Goal: Task Accomplishment & Management: Manage account settings

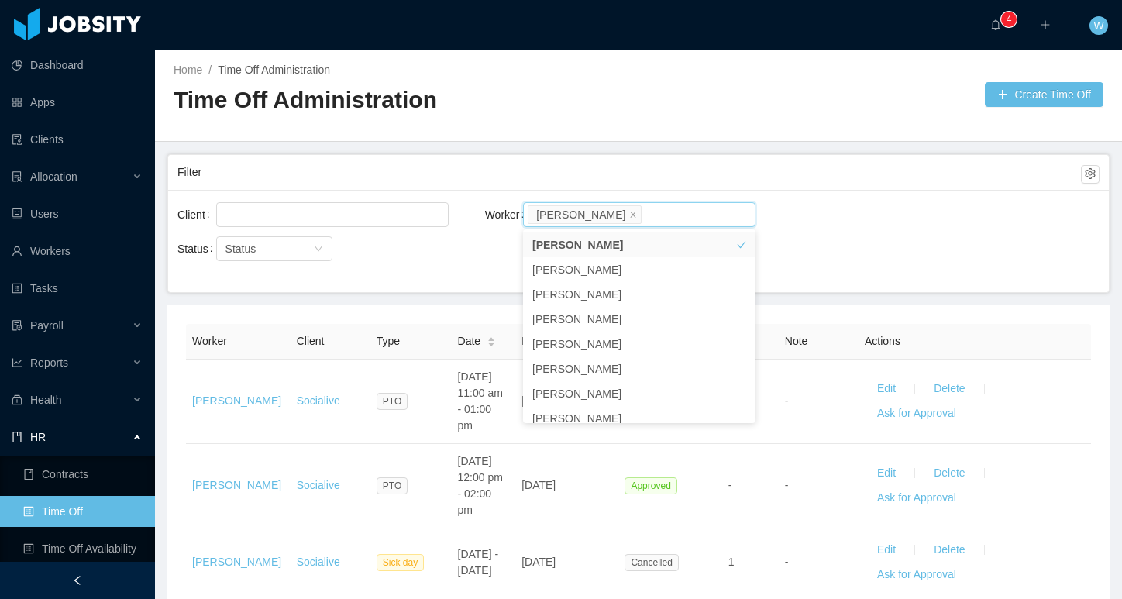
click at [649, 159] on div "Filter" at bounding box center [629, 172] width 904 height 29
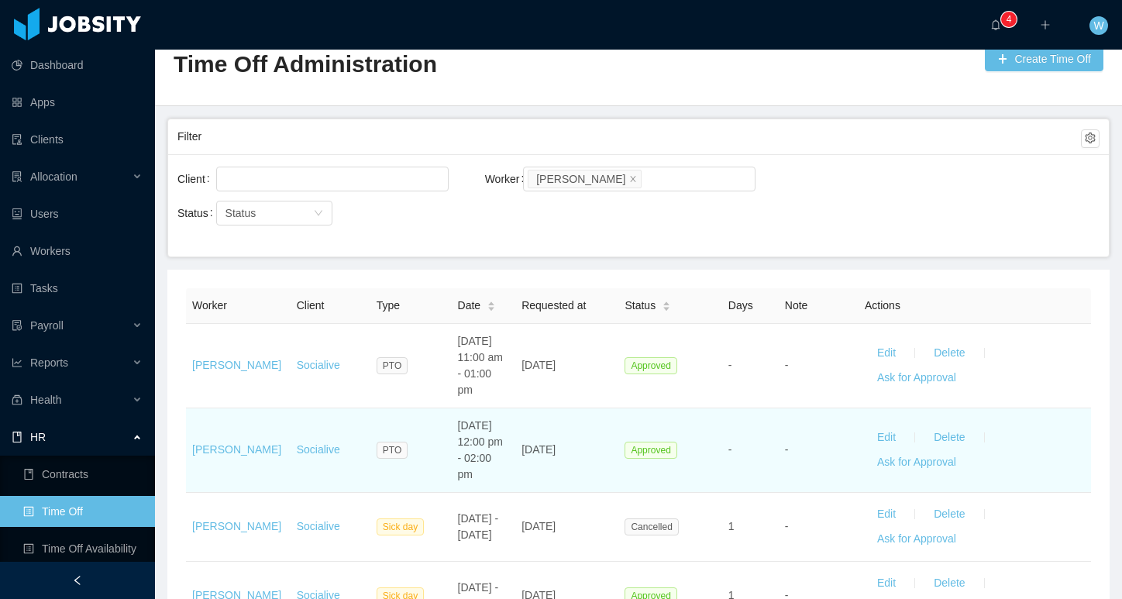
scroll to position [49, 0]
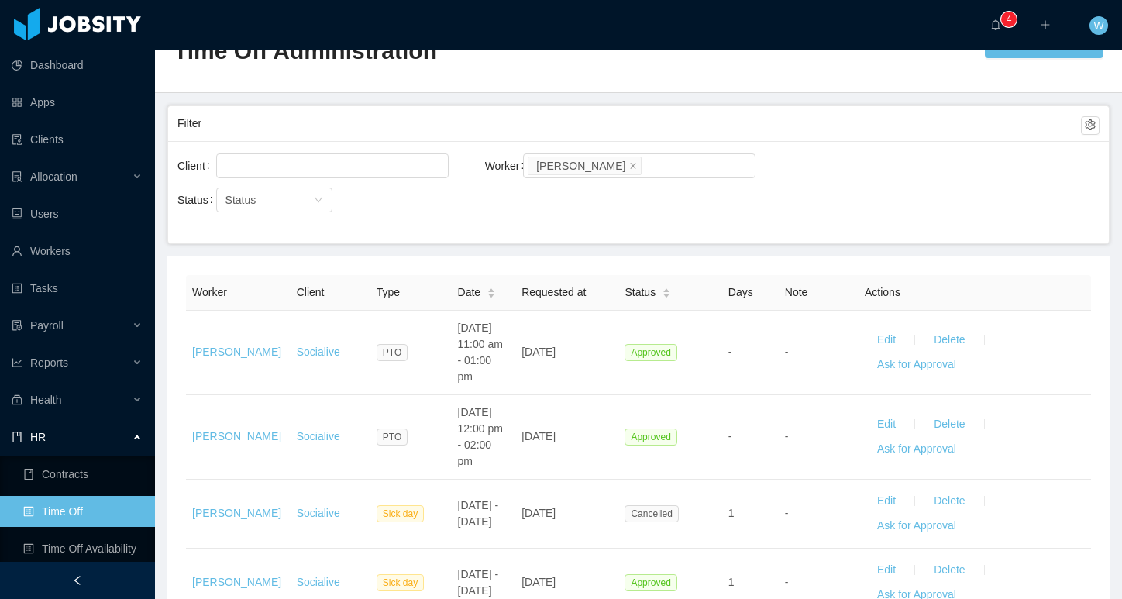
click at [484, 293] on div "Date" at bounding box center [477, 292] width 39 height 16
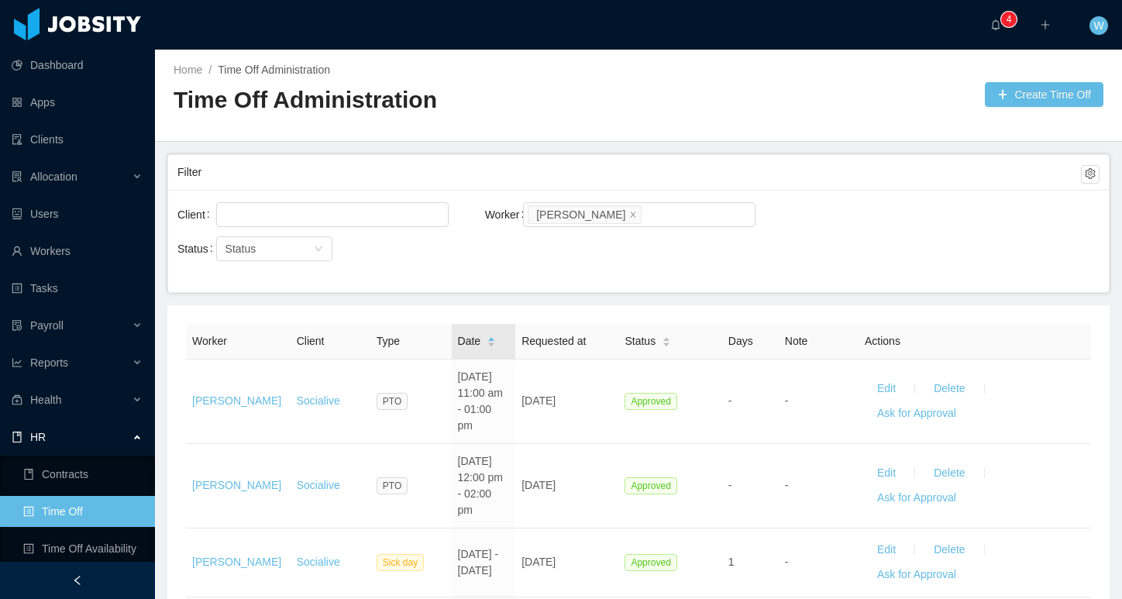
click at [487, 348] on div "Date" at bounding box center [477, 341] width 39 height 16
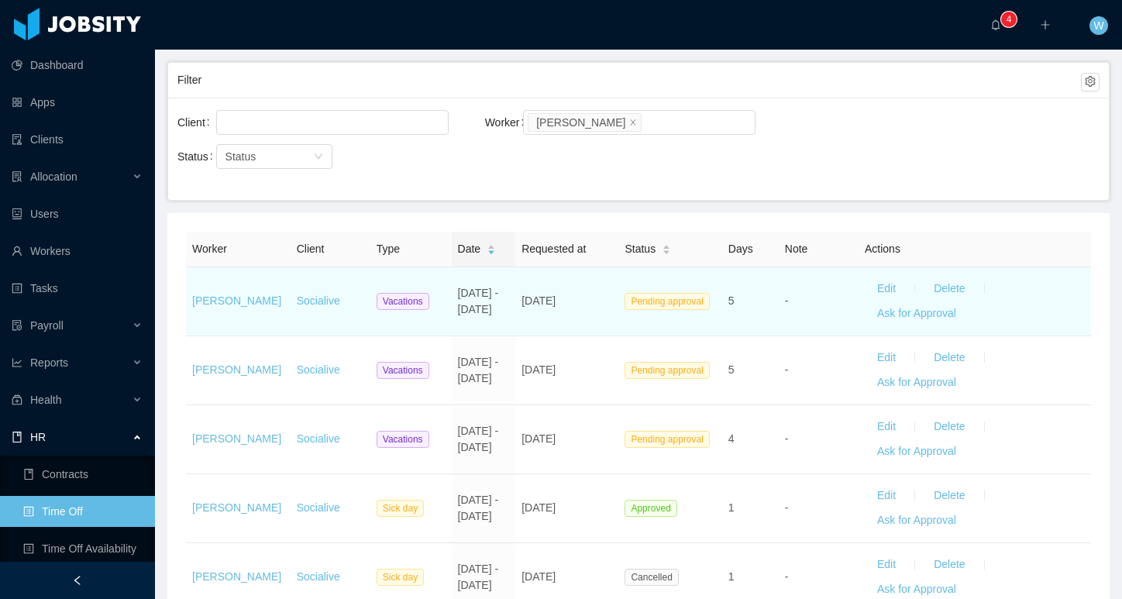
scroll to position [98, 0]
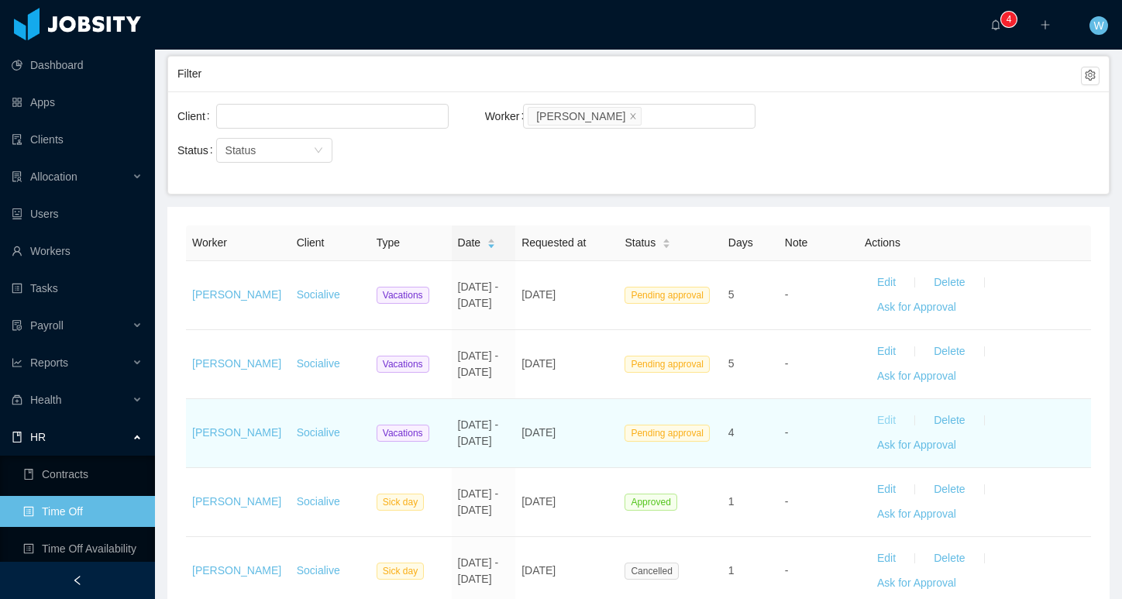
click at [886, 418] on button "Edit" at bounding box center [886, 420] width 43 height 25
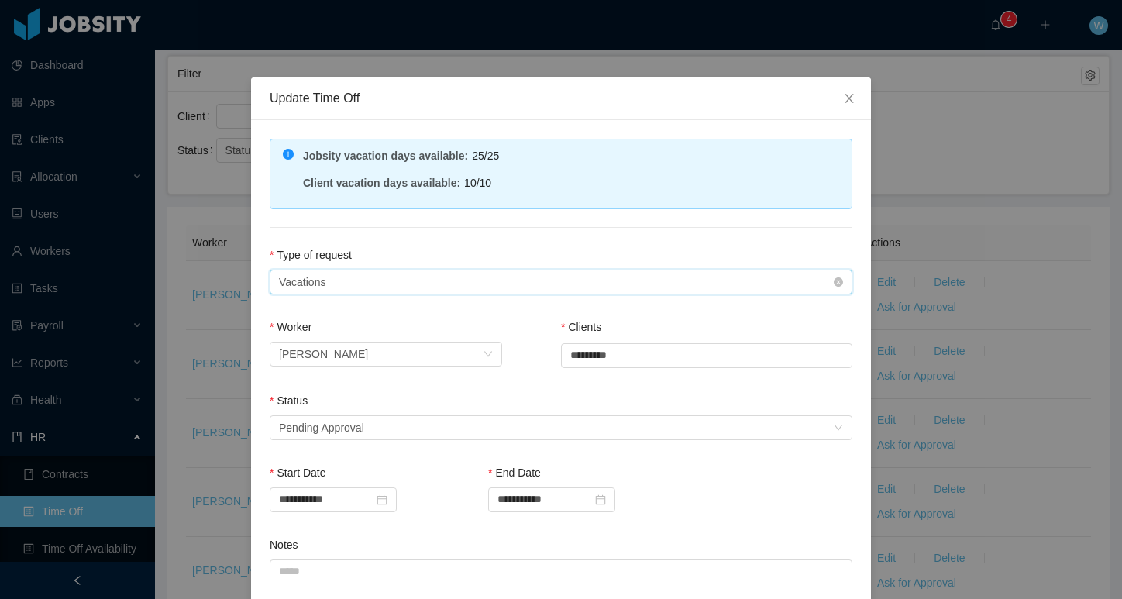
click at [518, 270] on div "Type of Request Vacations" at bounding box center [556, 281] width 554 height 23
click at [507, 246] on div "**********" at bounding box center [561, 432] width 620 height 624
click at [424, 424] on div "Select status Pending Approval" at bounding box center [556, 427] width 554 height 23
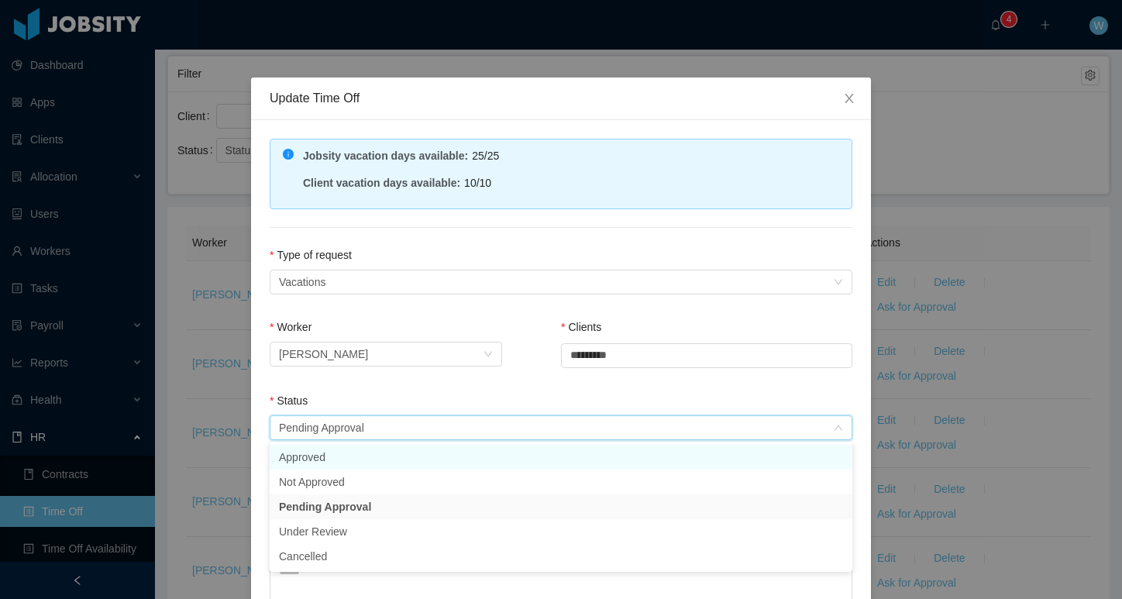
click at [406, 461] on li "Approved" at bounding box center [561, 457] width 583 height 25
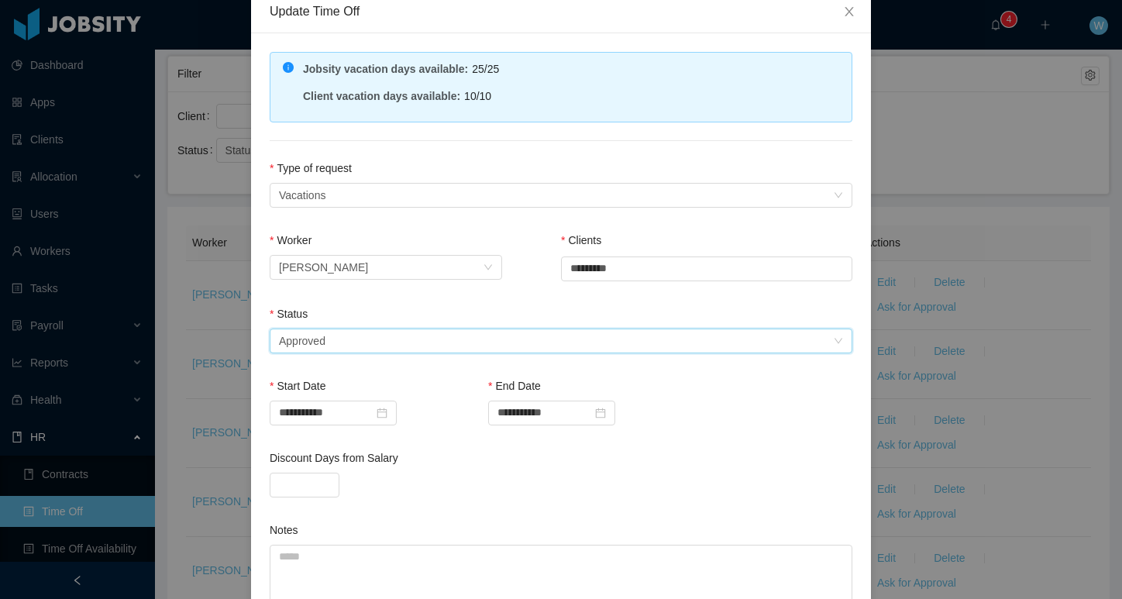
scroll to position [101, 0]
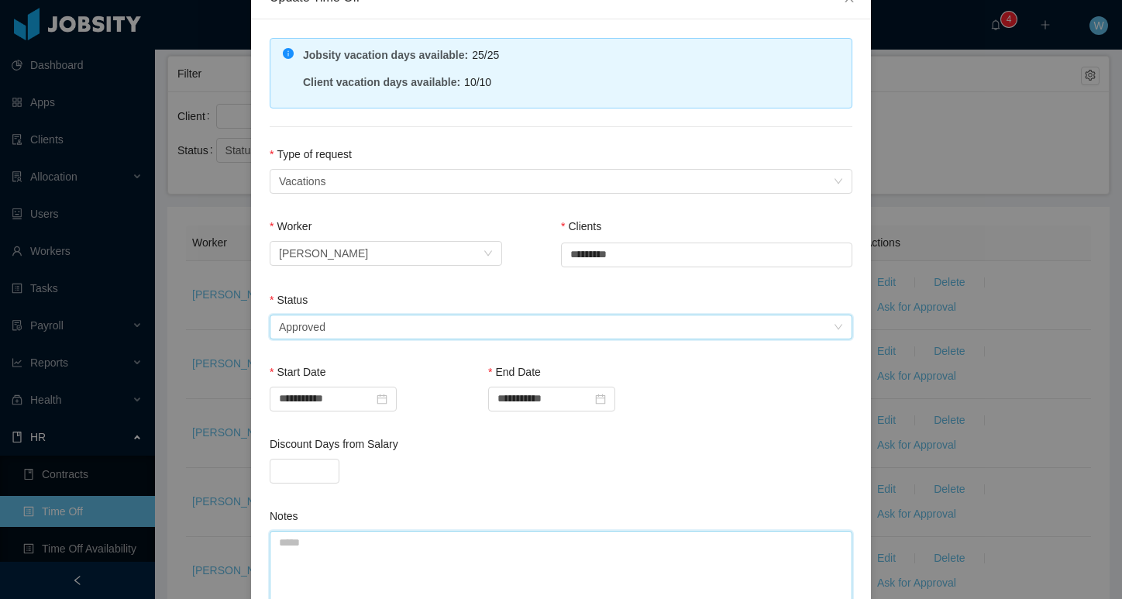
click at [405, 540] on textarea "Notes" at bounding box center [561, 575] width 583 height 89
drag, startPoint x: 576, startPoint y: 548, endPoint x: 260, endPoint y: 539, distance: 315.5
click at [256, 539] on div "**********" at bounding box center [561, 367] width 620 height 696
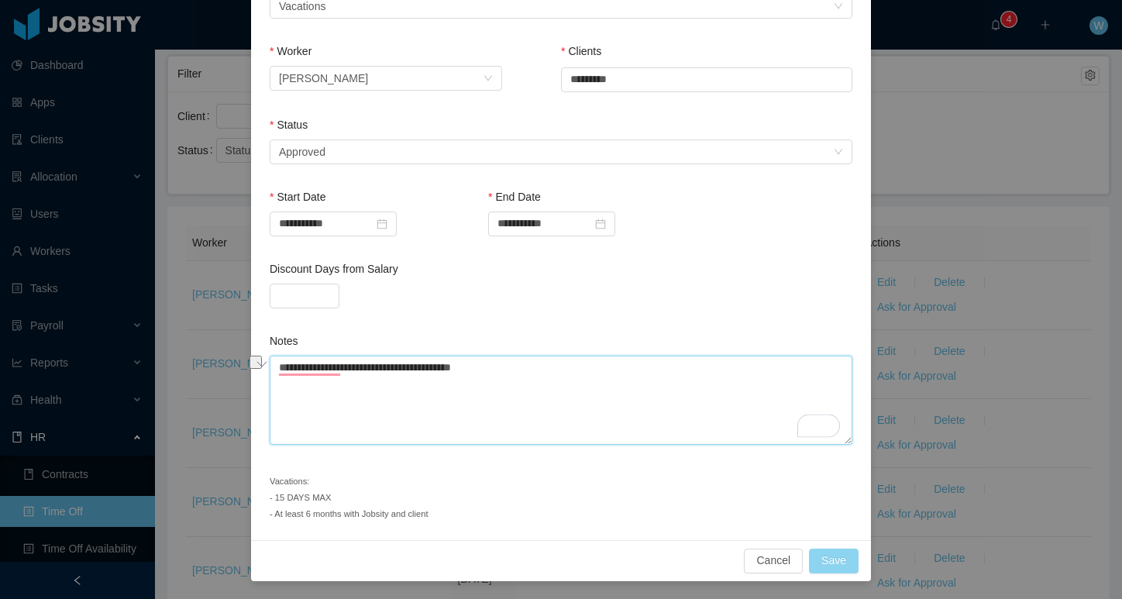
type textarea "**********"
click at [846, 555] on button "Save" at bounding box center [834, 561] width 50 height 25
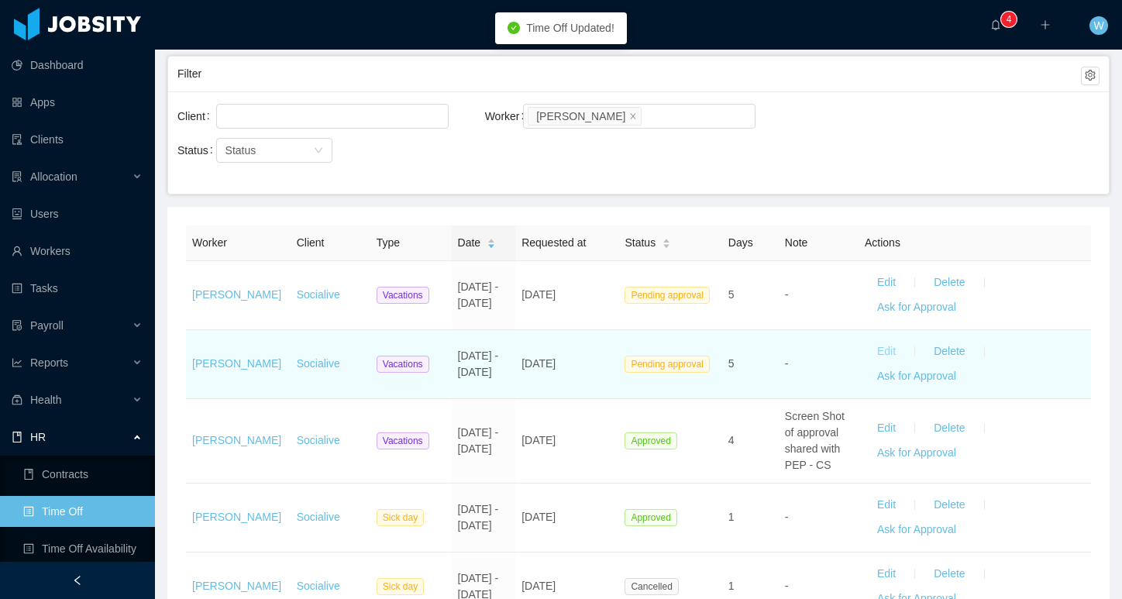
click at [880, 353] on button "Edit" at bounding box center [886, 351] width 43 height 25
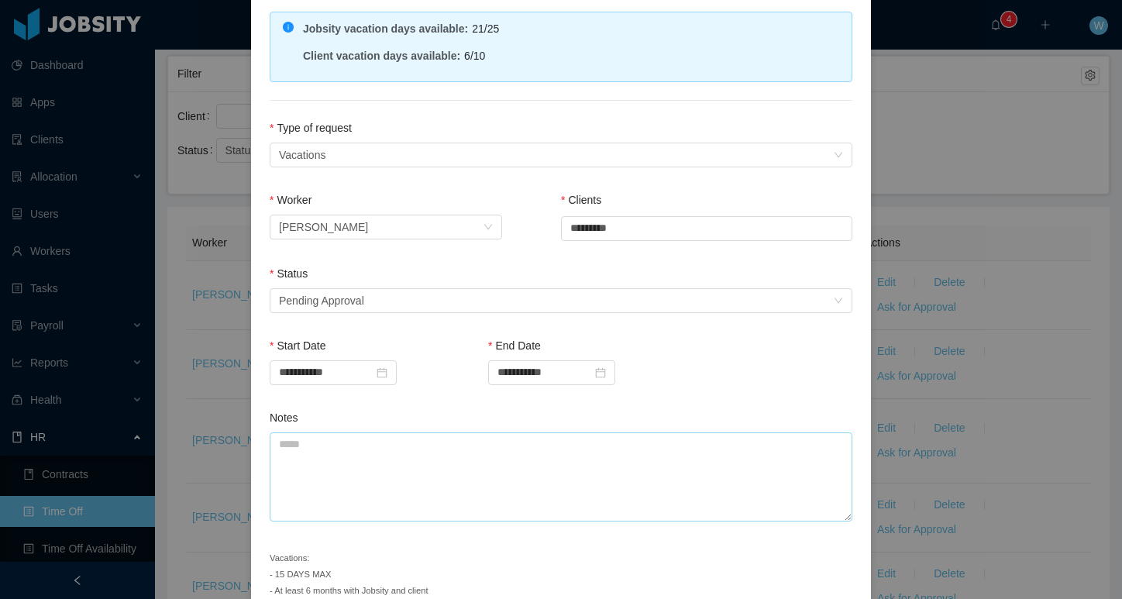
scroll to position [204, 0]
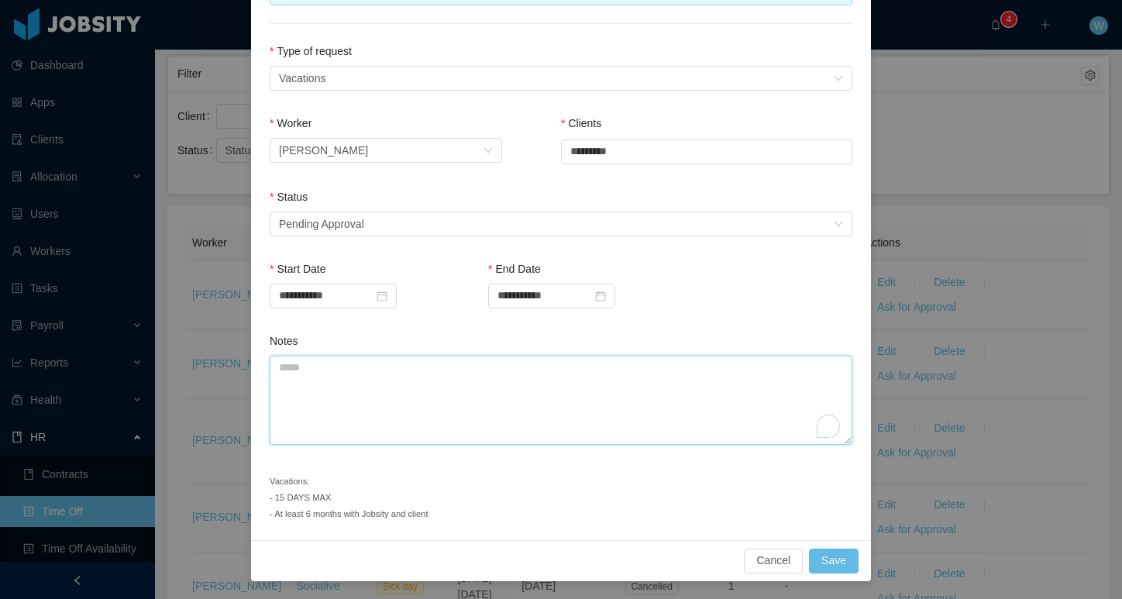
click at [594, 406] on textarea "Notes" at bounding box center [561, 400] width 583 height 89
paste textarea "**********"
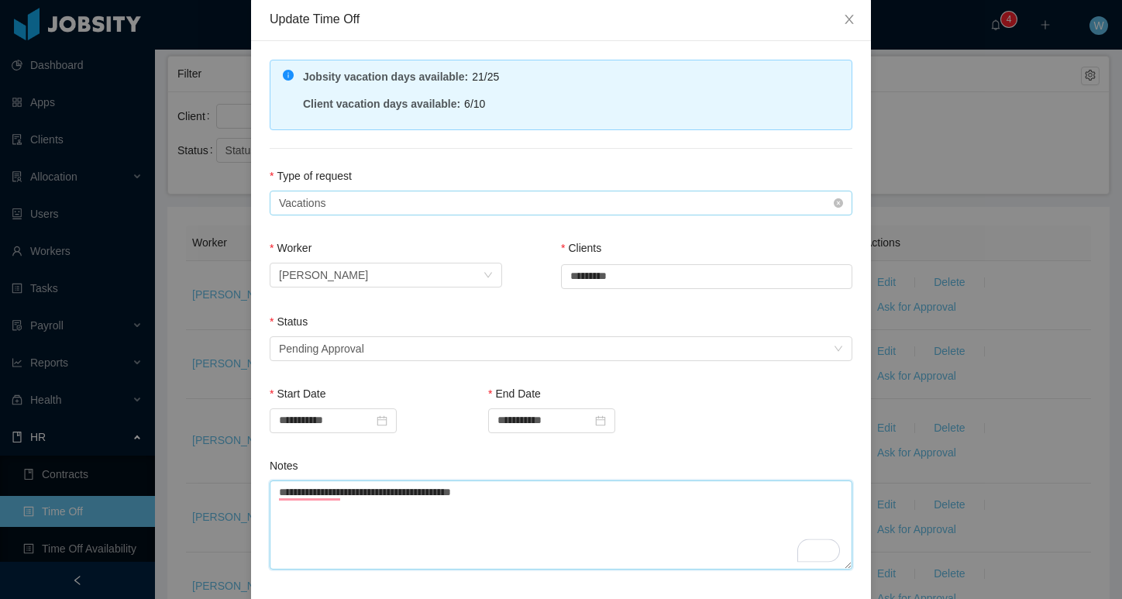
scroll to position [81, 0]
type textarea "**********"
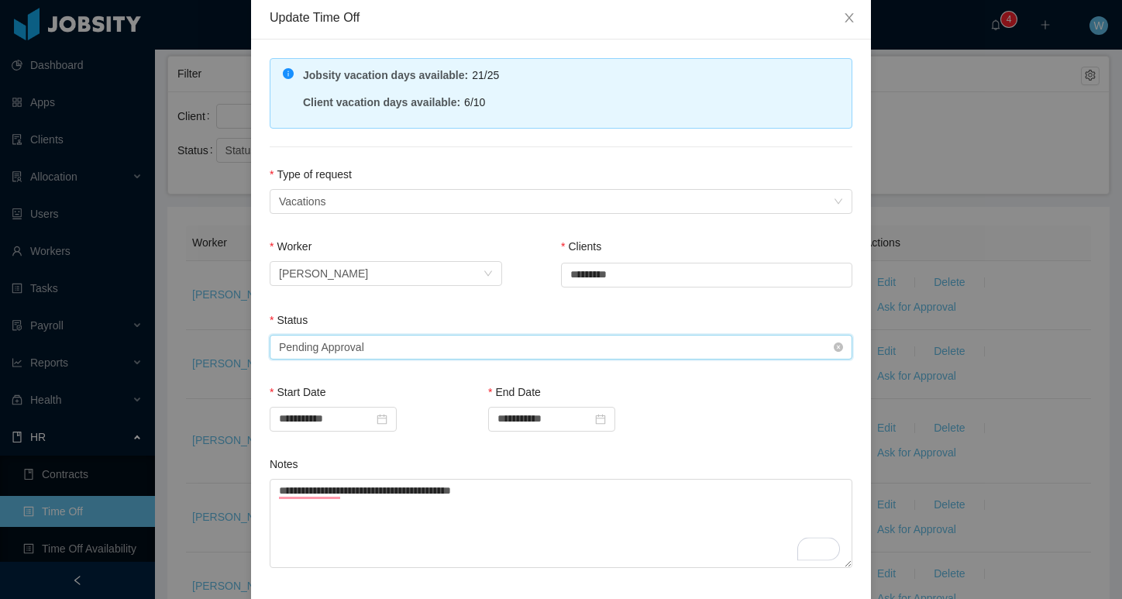
click at [420, 343] on div "Select status Pending Approval" at bounding box center [556, 347] width 554 height 23
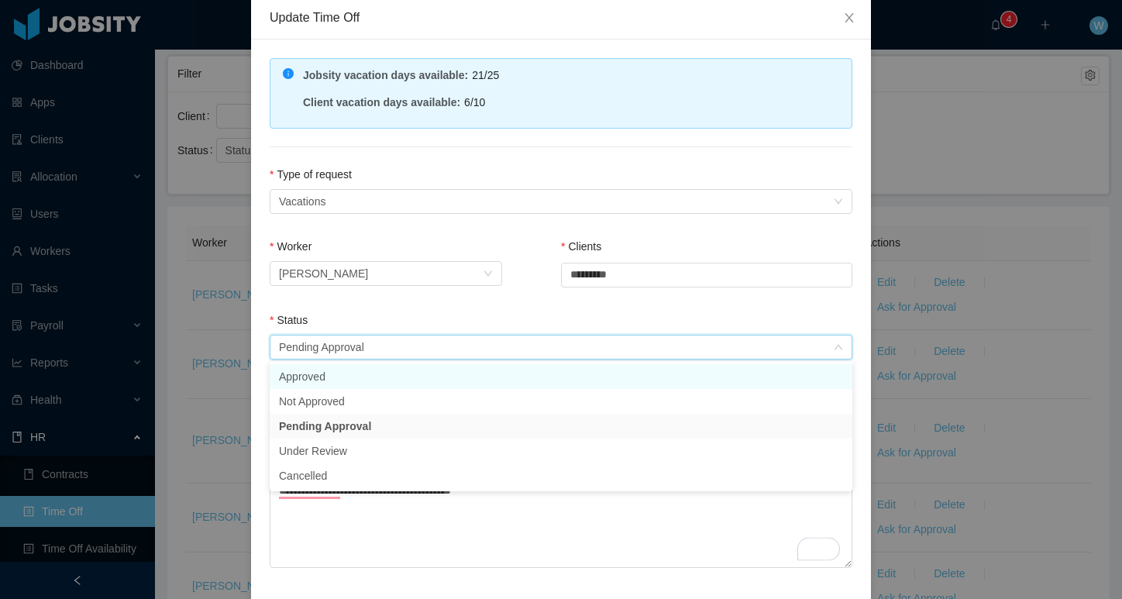
click at [417, 375] on li "Approved" at bounding box center [561, 376] width 583 height 25
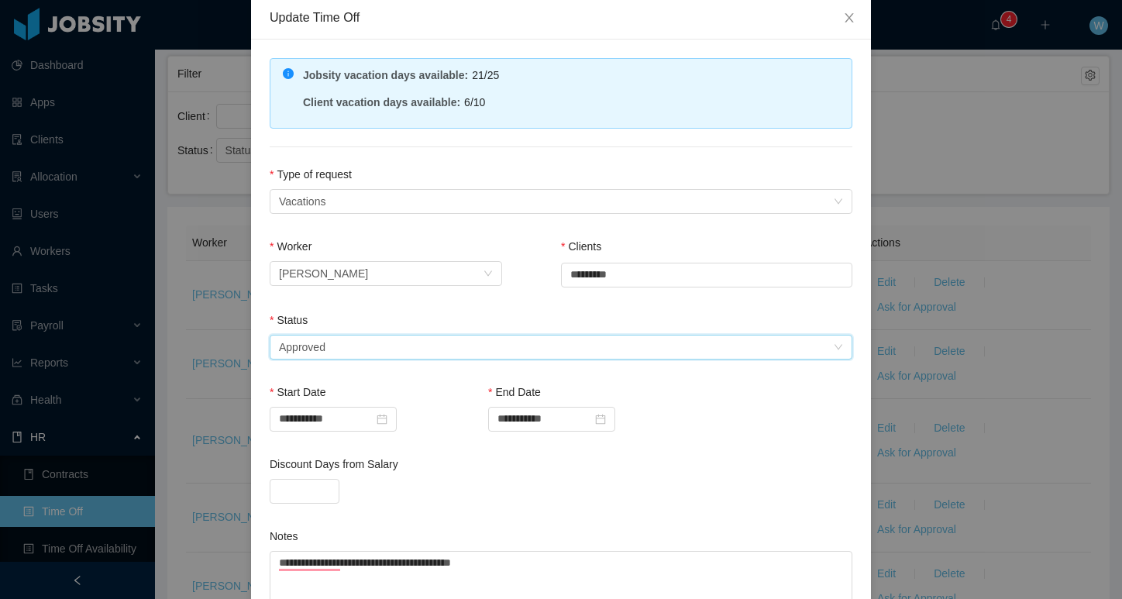
scroll to position [276, 0]
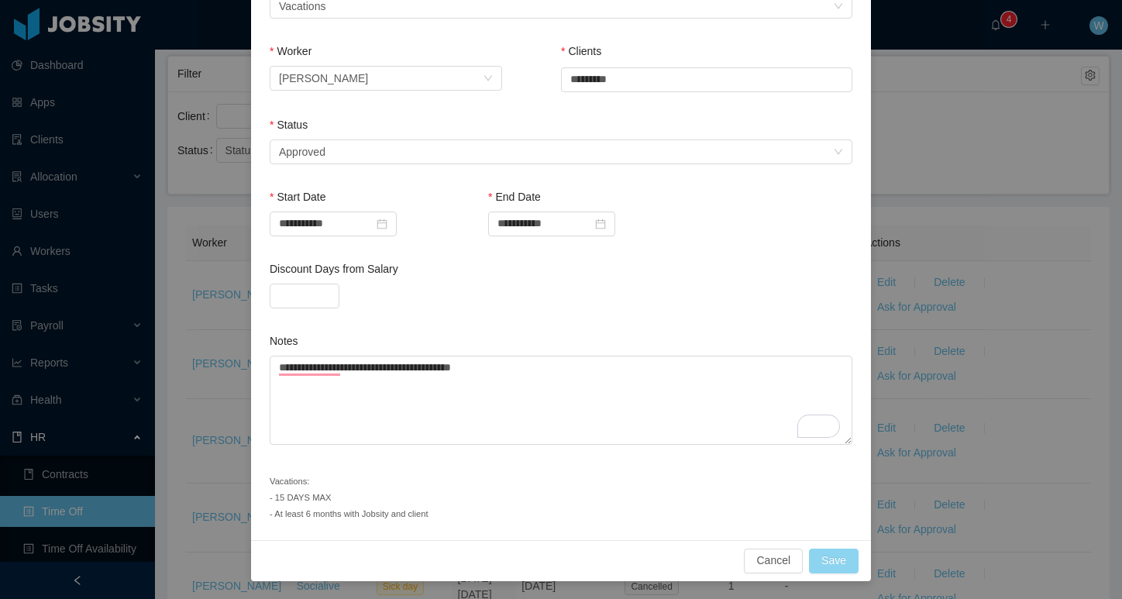
click at [839, 558] on button "Save" at bounding box center [834, 561] width 50 height 25
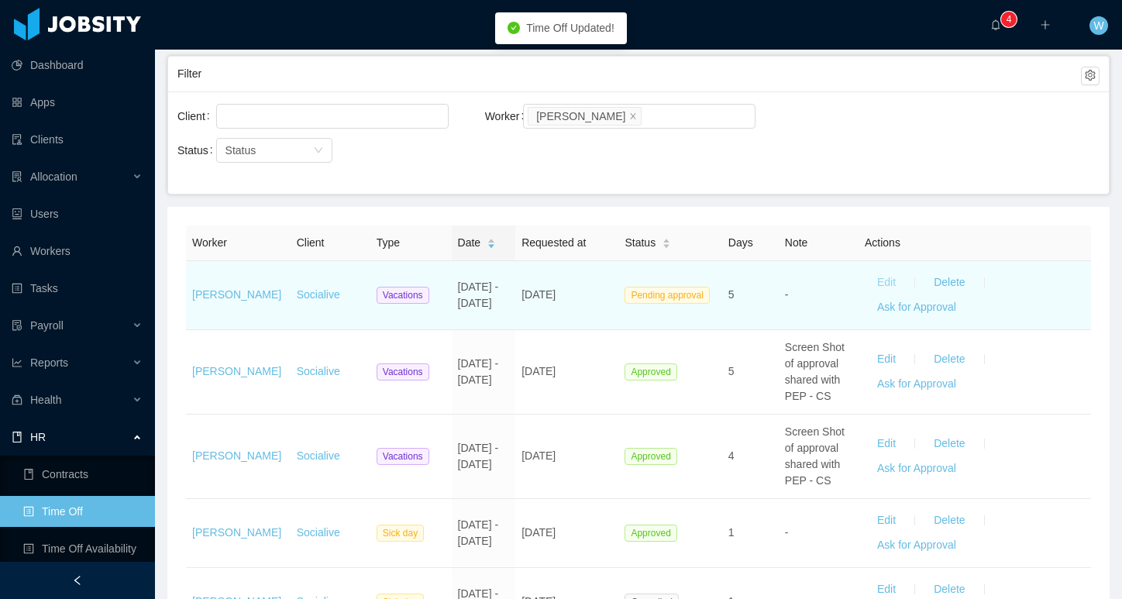
click at [897, 281] on button "Edit" at bounding box center [886, 282] width 43 height 25
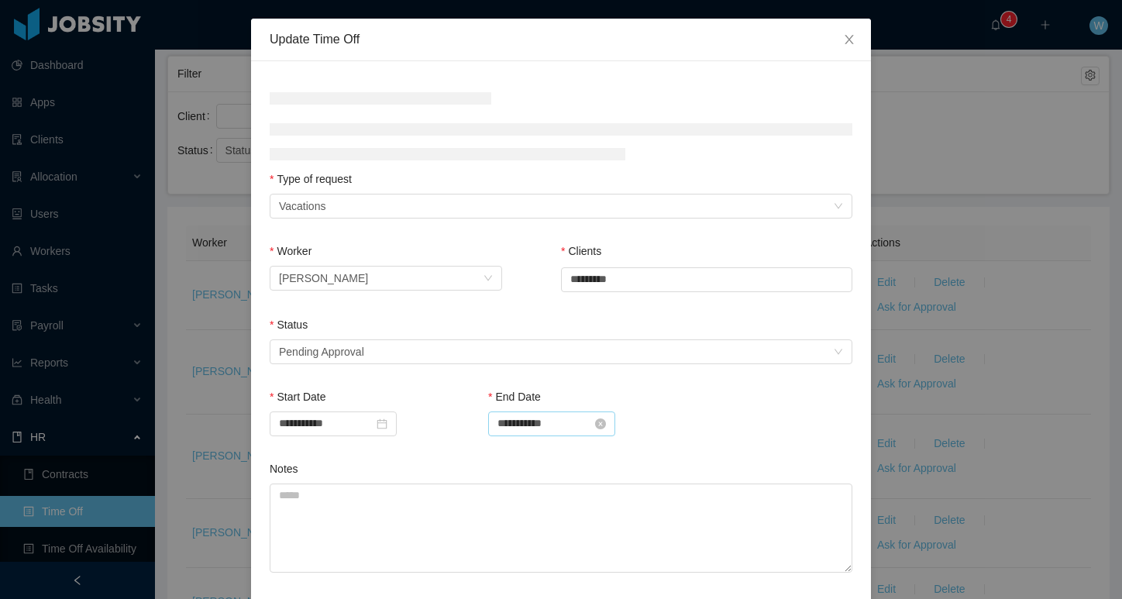
scroll to position [74, 0]
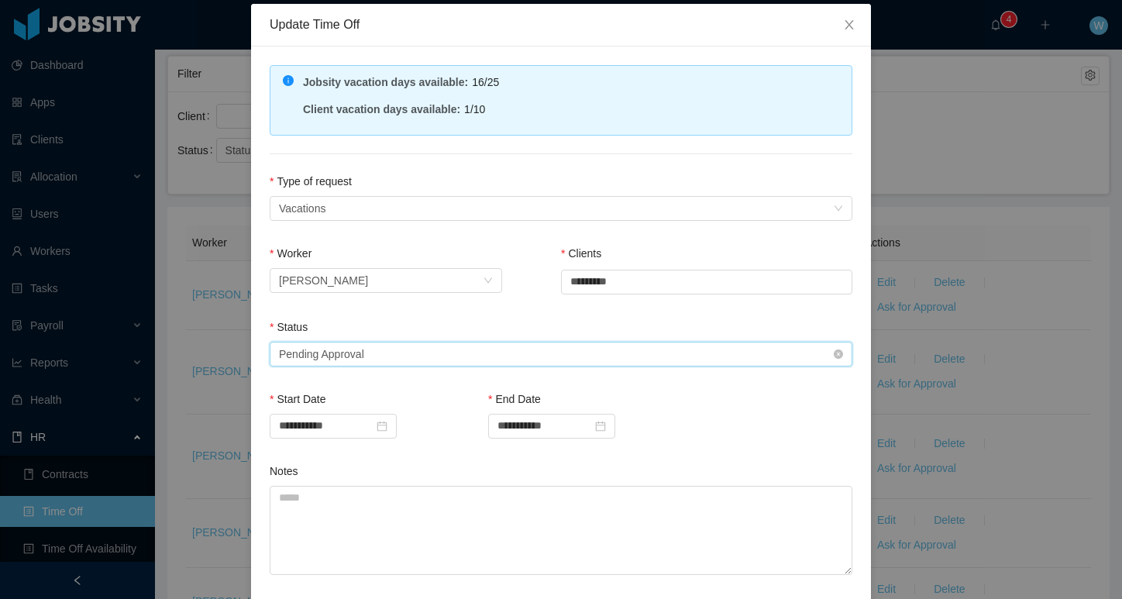
click at [518, 353] on div "Select status Pending Approval" at bounding box center [556, 354] width 554 height 23
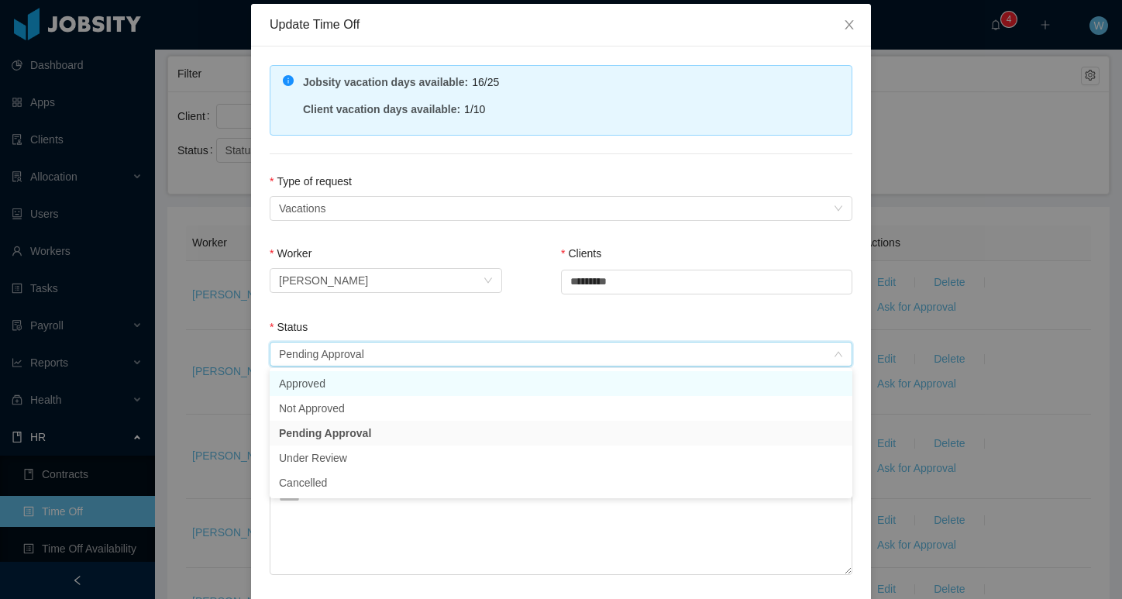
click at [500, 377] on li "Approved" at bounding box center [561, 383] width 583 height 25
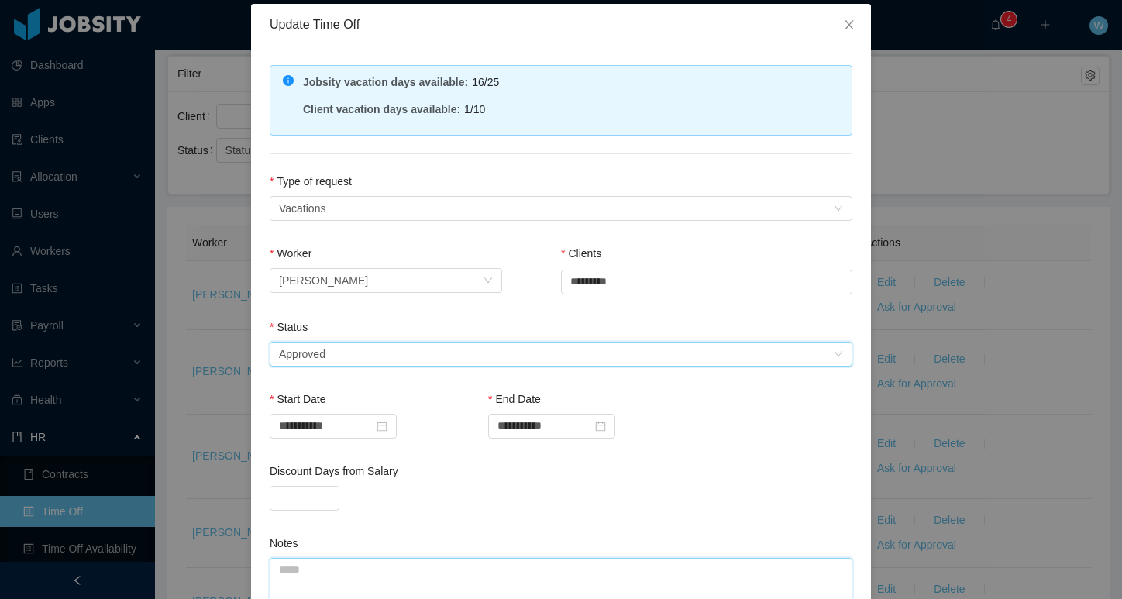
click at [426, 563] on textarea "Notes" at bounding box center [561, 602] width 583 height 89
paste textarea "**********"
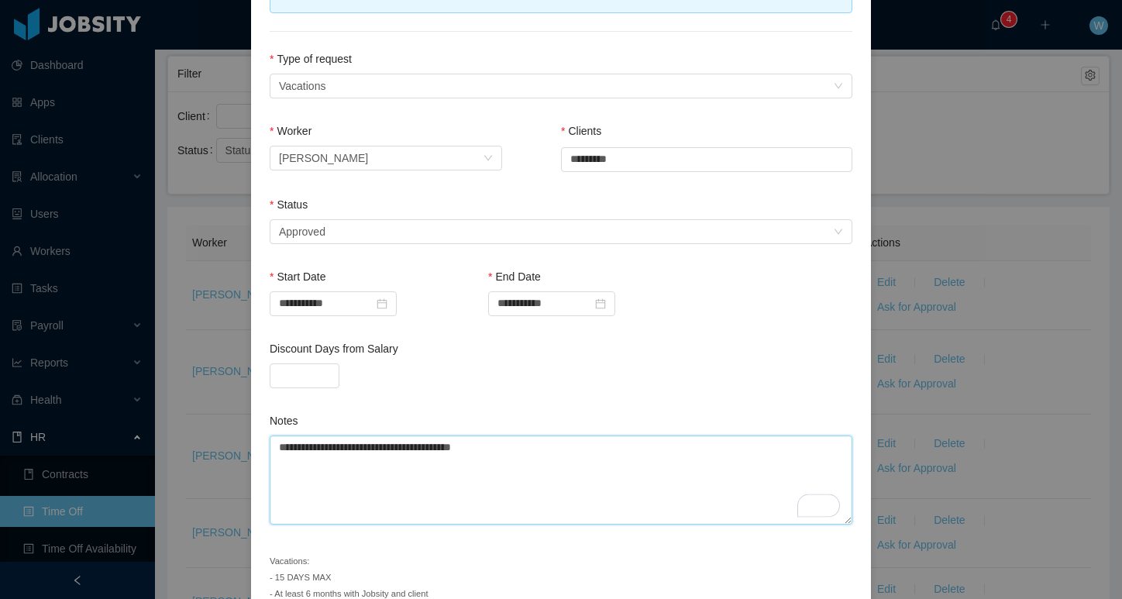
scroll to position [276, 0]
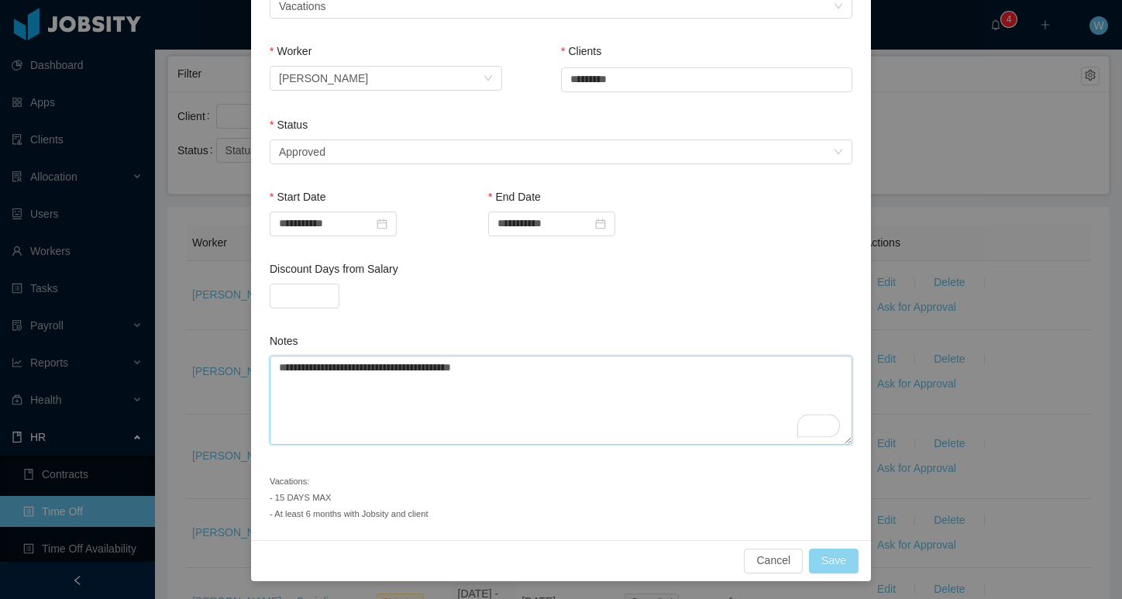
type textarea "**********"
click at [827, 553] on button "Save" at bounding box center [834, 561] width 50 height 25
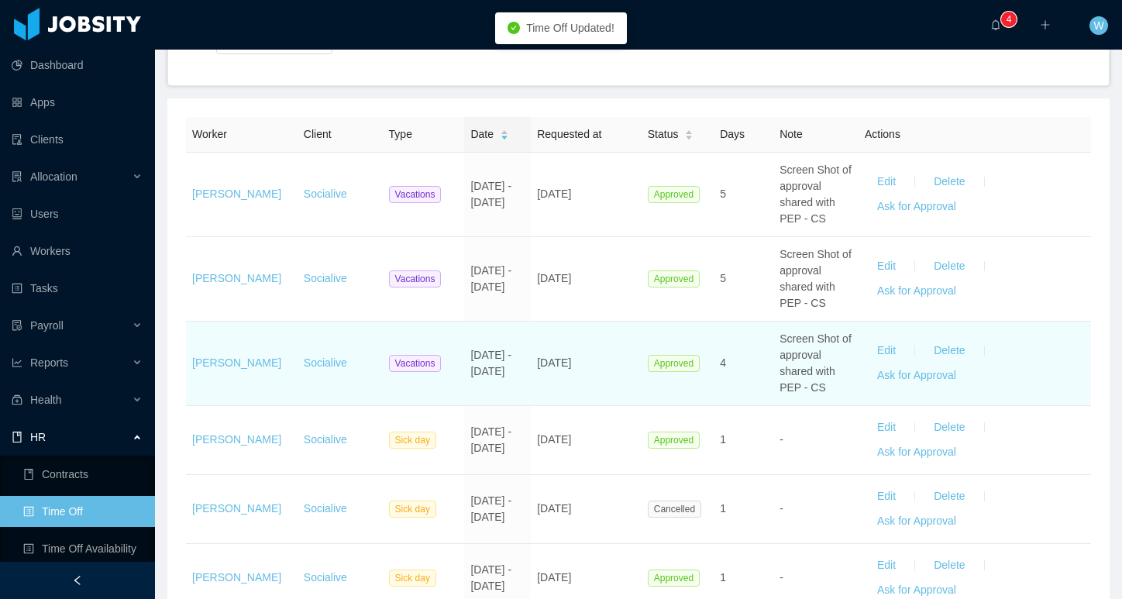
scroll to position [0, 0]
